Goal: Transaction & Acquisition: Purchase product/service

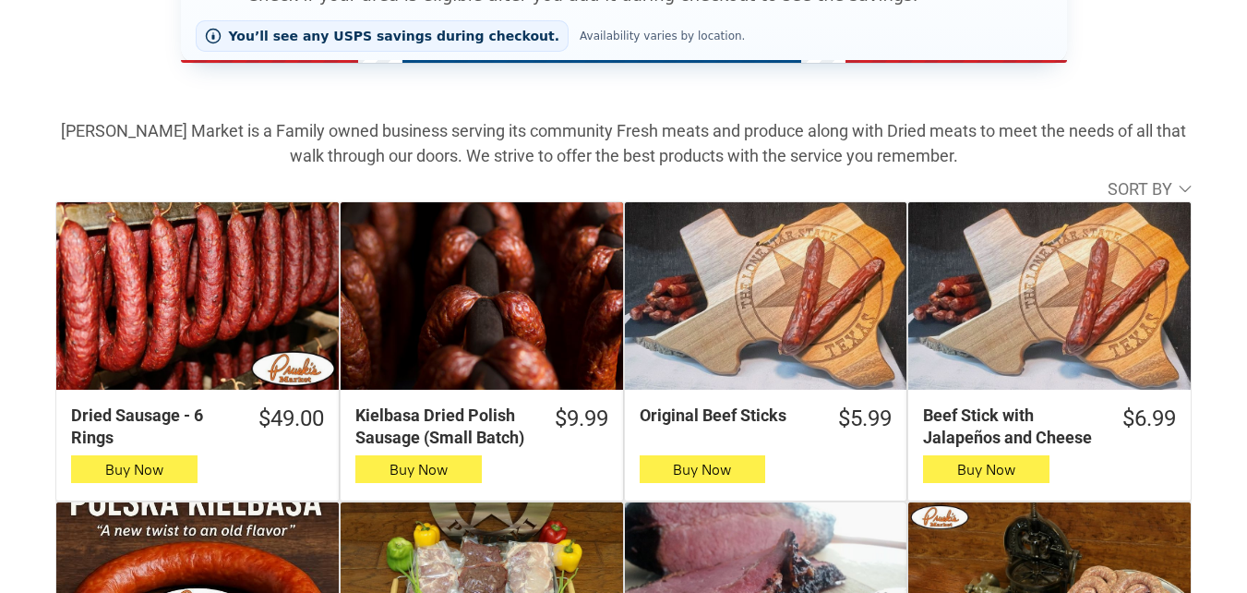
scroll to position [554, 0]
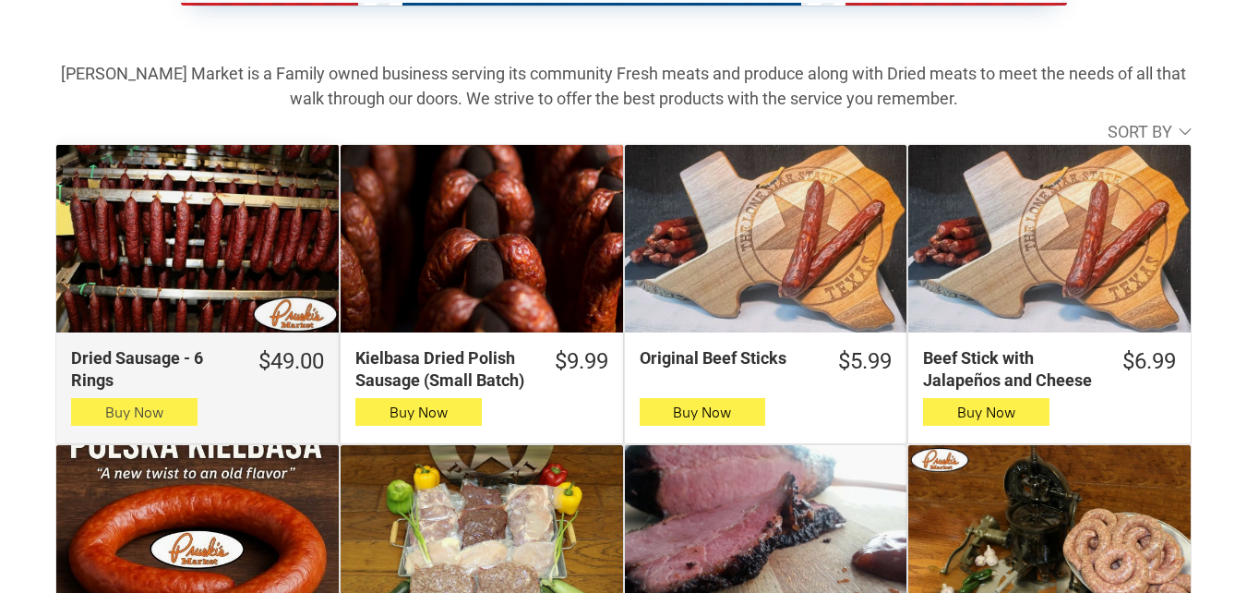
click at [87, 414] on button "Buy Now" at bounding box center [134, 412] width 126 height 28
click at [174, 406] on button "Buy Now" at bounding box center [134, 412] width 126 height 28
click at [147, 413] on span "button" at bounding box center [134, 412] width 27 height 26
